Goal: Transaction & Acquisition: Purchase product/service

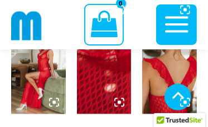
scroll to position [575, 0]
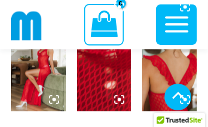
click at [101, 90] on img at bounding box center [104, 70] width 55 height 81
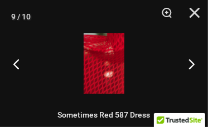
click at [101, 90] on img at bounding box center [104, 63] width 41 height 61
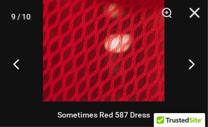
click at [101, 90] on img at bounding box center [103, 11] width 121 height 182
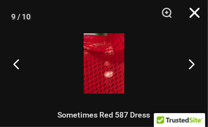
click at [193, 13] on button "Close" at bounding box center [190, 16] width 28 height 33
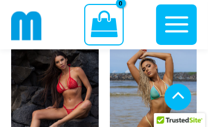
scroll to position [2266, 0]
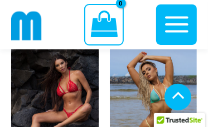
click at [68, 84] on img at bounding box center [54, 101] width 87 height 130
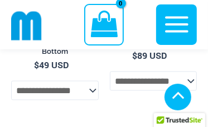
scroll to position [2562, 0]
